Goal: Find specific page/section: Find specific page/section

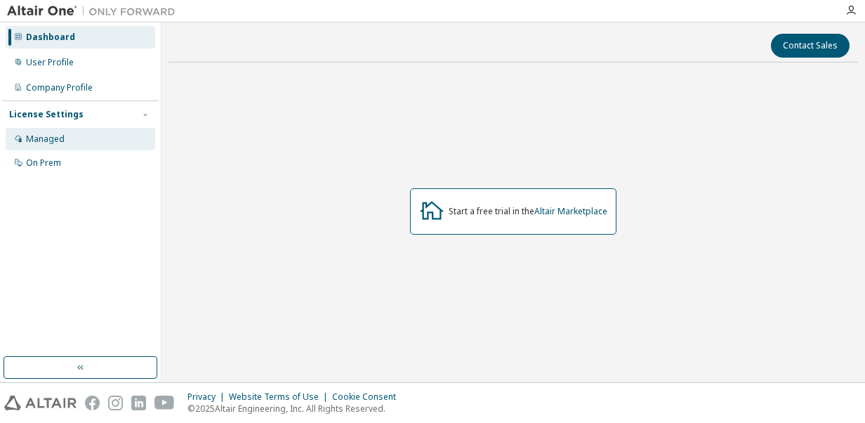
click at [58, 135] on div "Managed" at bounding box center [45, 138] width 39 height 11
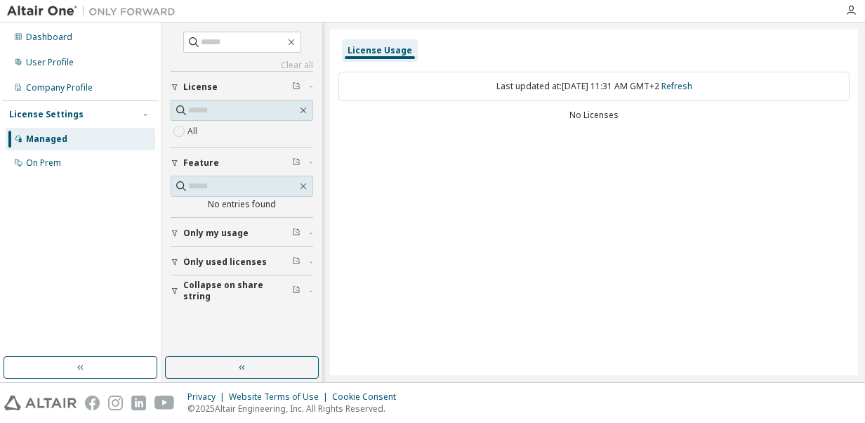
click at [246, 230] on div "Only my usage" at bounding box center [246, 232] width 126 height 11
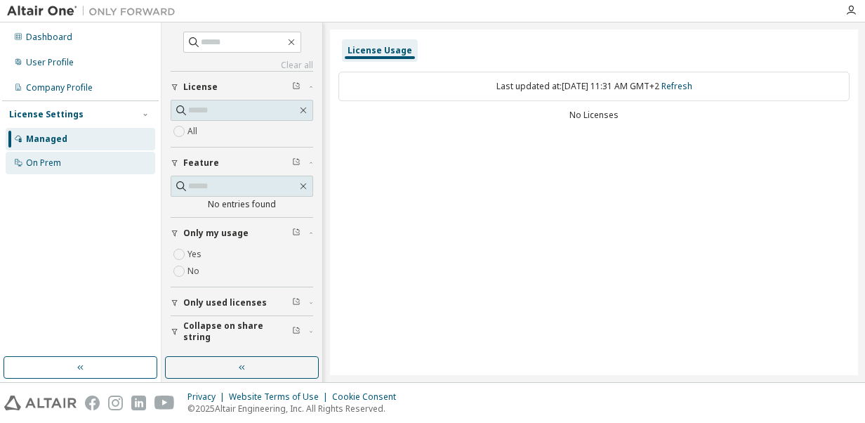
click at [71, 154] on div "On Prem" at bounding box center [81, 163] width 150 height 22
